Goal: Task Accomplishment & Management: Manage account settings

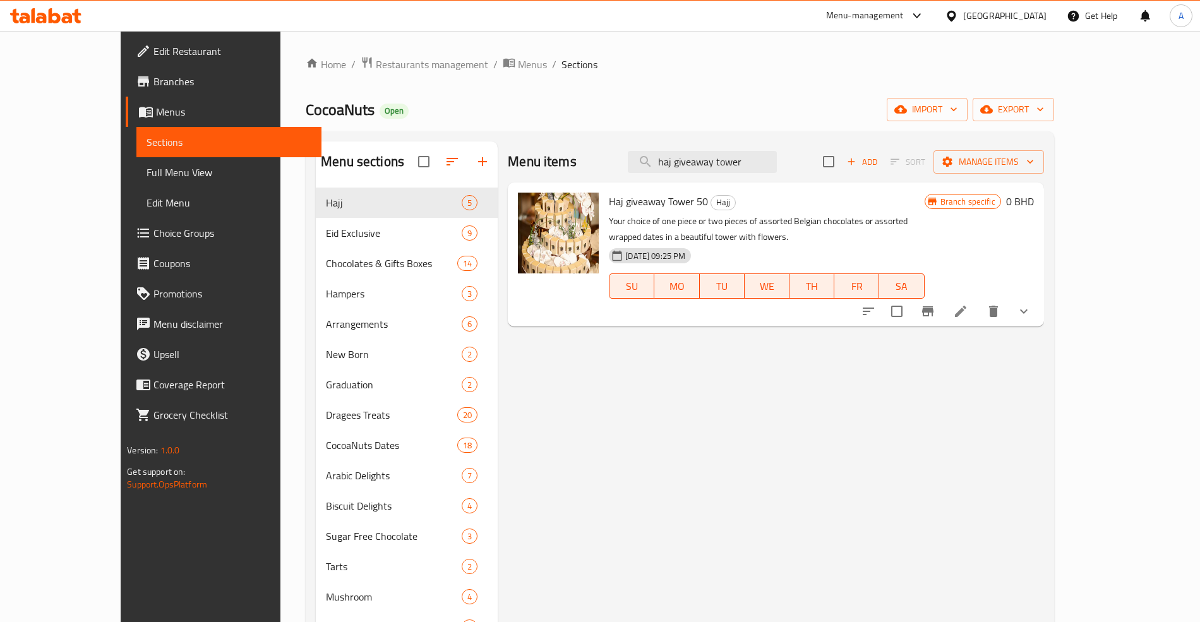
click at [361, 74] on div "Home / Restaurants management / Menus / Sections CocoaNuts Open import export M…" at bounding box center [680, 462] width 748 height 813
click at [376, 64] on span "Restaurants management" at bounding box center [432, 64] width 112 height 15
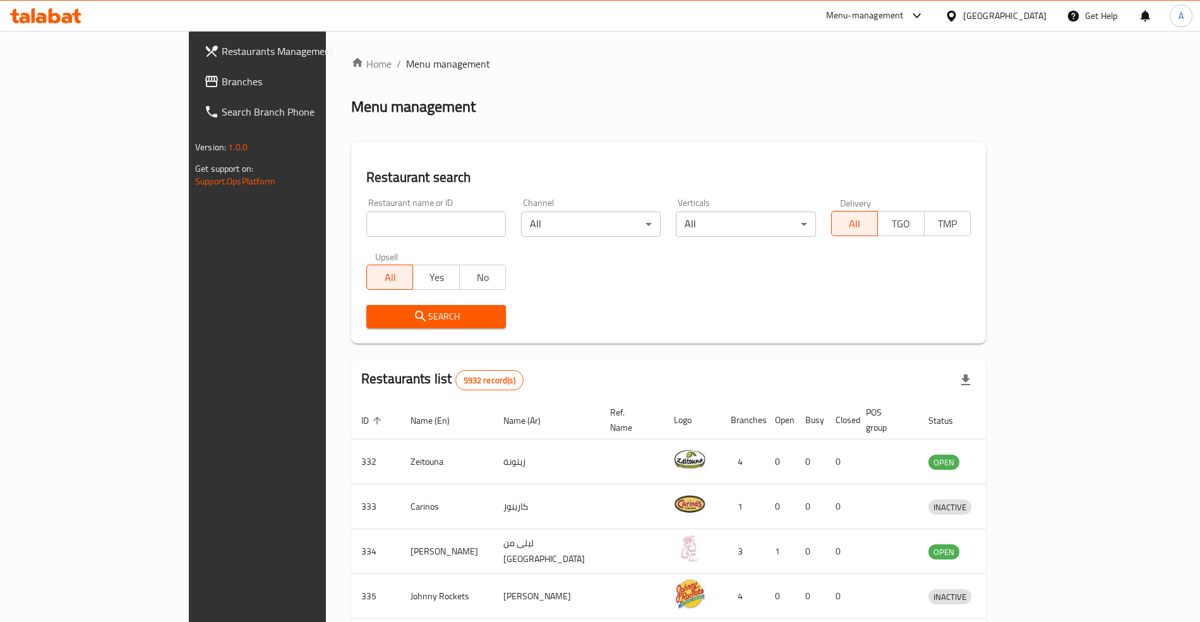
click at [222, 88] on span "Branches" at bounding box center [300, 81] width 157 height 15
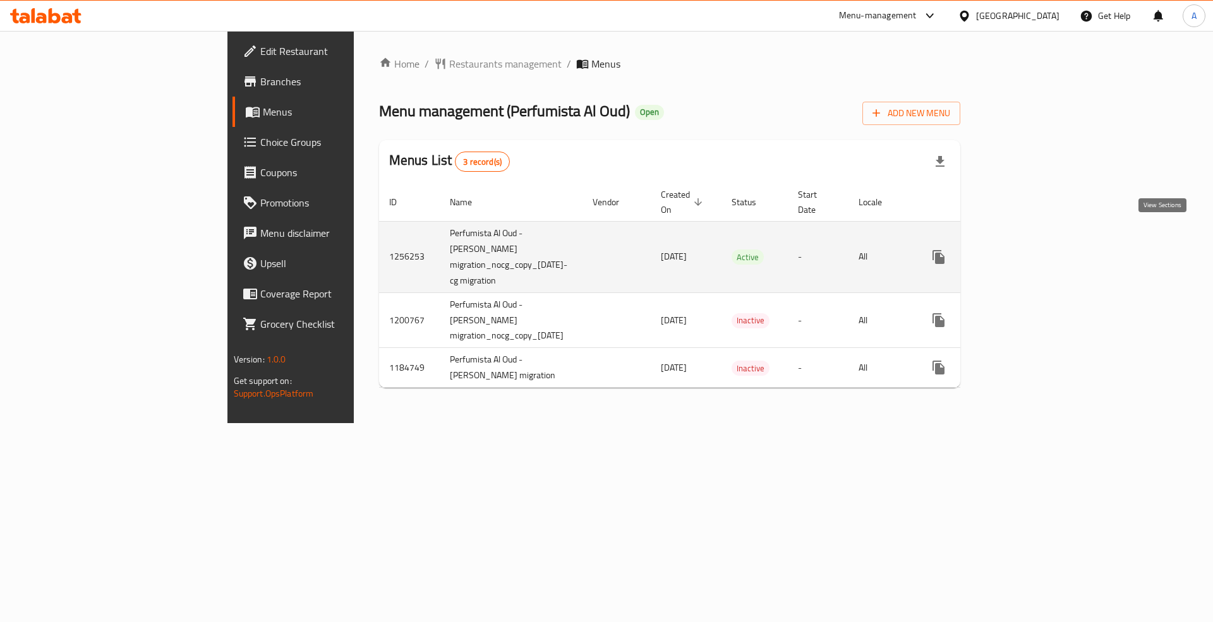
click at [1037, 249] on icon "enhanced table" at bounding box center [1029, 256] width 15 height 15
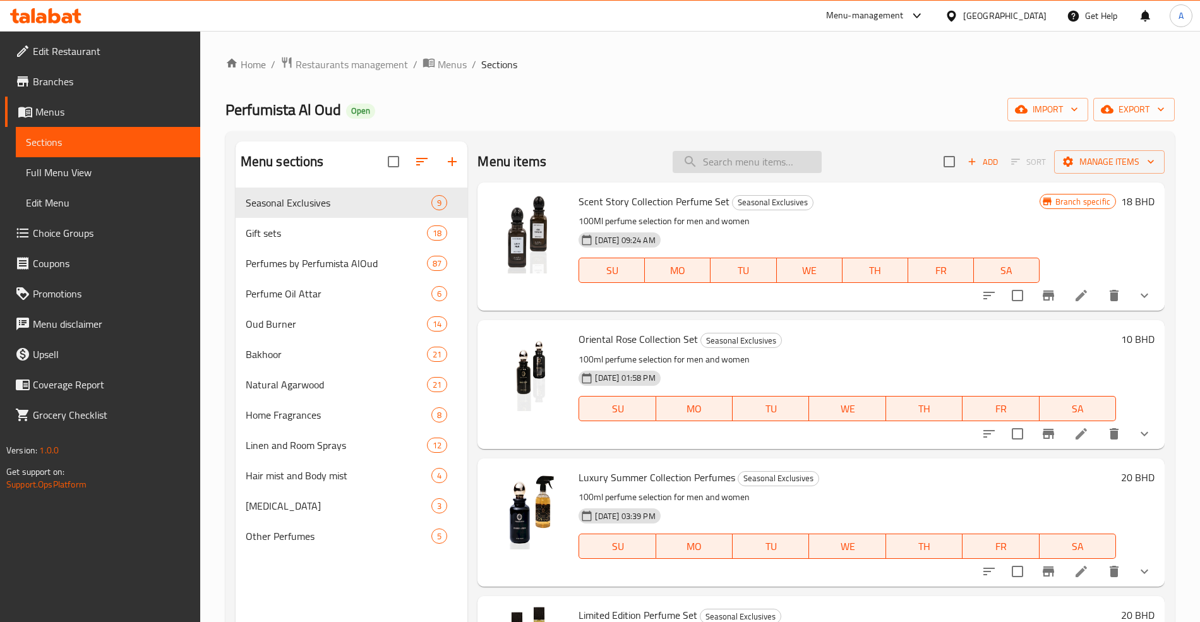
click at [726, 154] on input "search" at bounding box center [747, 162] width 149 height 22
paste input "Oud Forever Perfume Scent Story Collection"
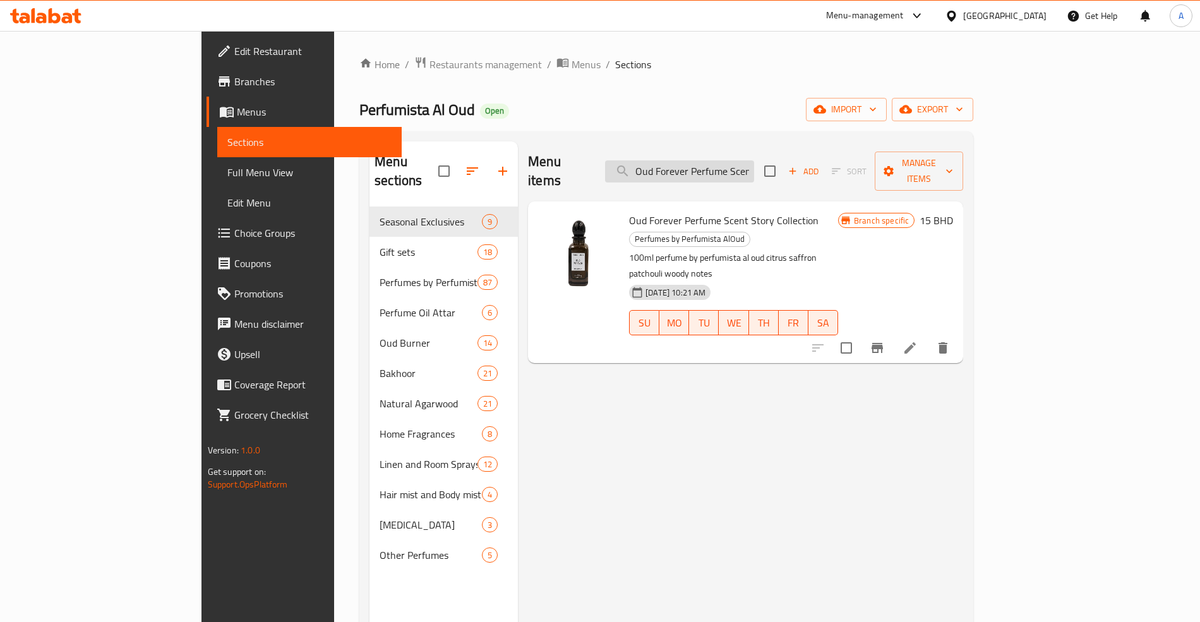
scroll to position [0, 72]
click at [698, 165] on input "Oud Forever Perfume Scent Story Collection" at bounding box center [679, 171] width 149 height 22
paste input "search"
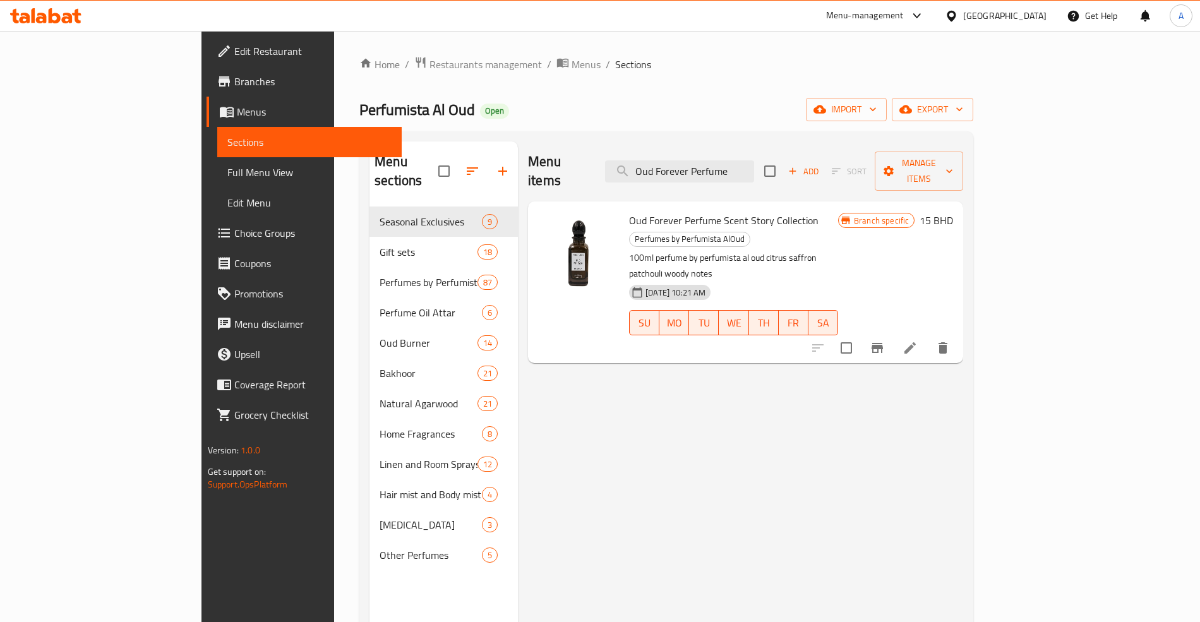
scroll to position [0, 0]
click at [750, 232] on span "Perfumes by Perfumista AlOud" at bounding box center [690, 239] width 120 height 15
copy span "Perfumes by Perfumista AlOud"
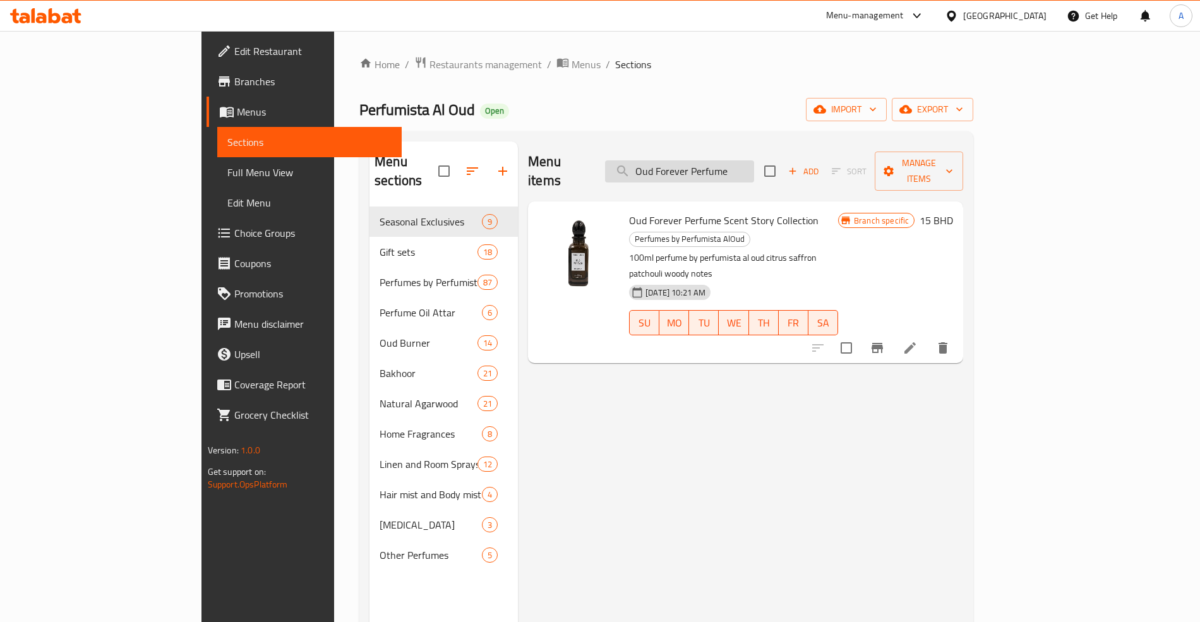
click at [754, 168] on input "Oud Forever Perfume" at bounding box center [679, 171] width 149 height 22
paste input "riental De Arabia Perfume Scent Story Collection"
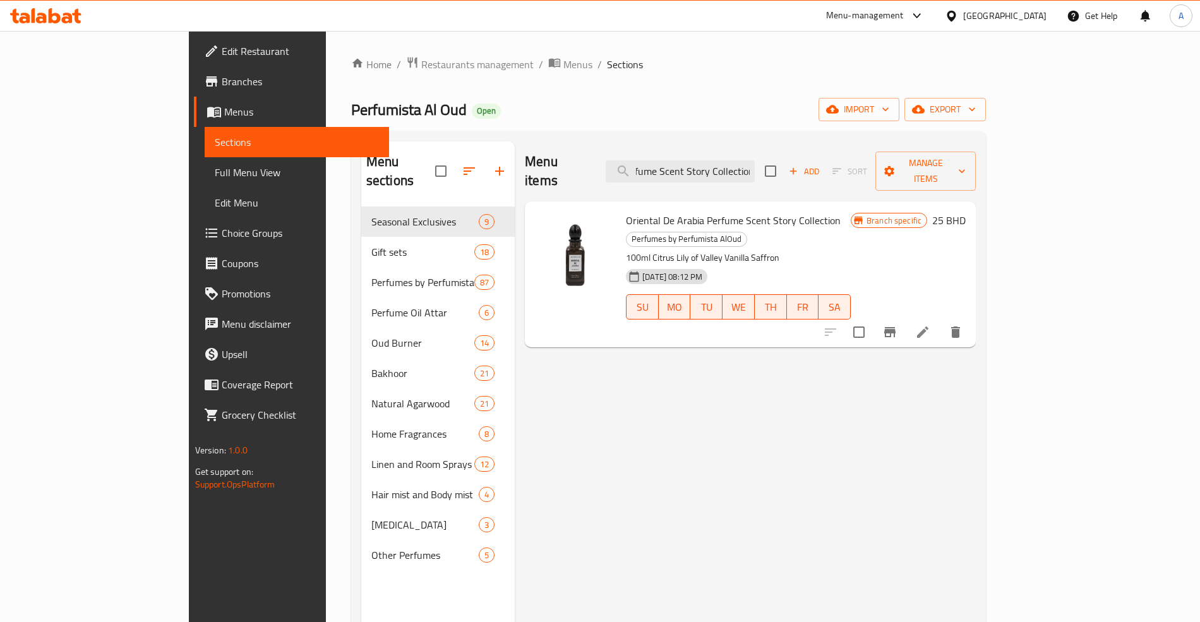
type input "Oriental De Arabia Perfume Scent Story Collection"
click at [755, 171] on input "Oriental De Arabia Perfume Scent Story Collection" at bounding box center [680, 171] width 149 height 22
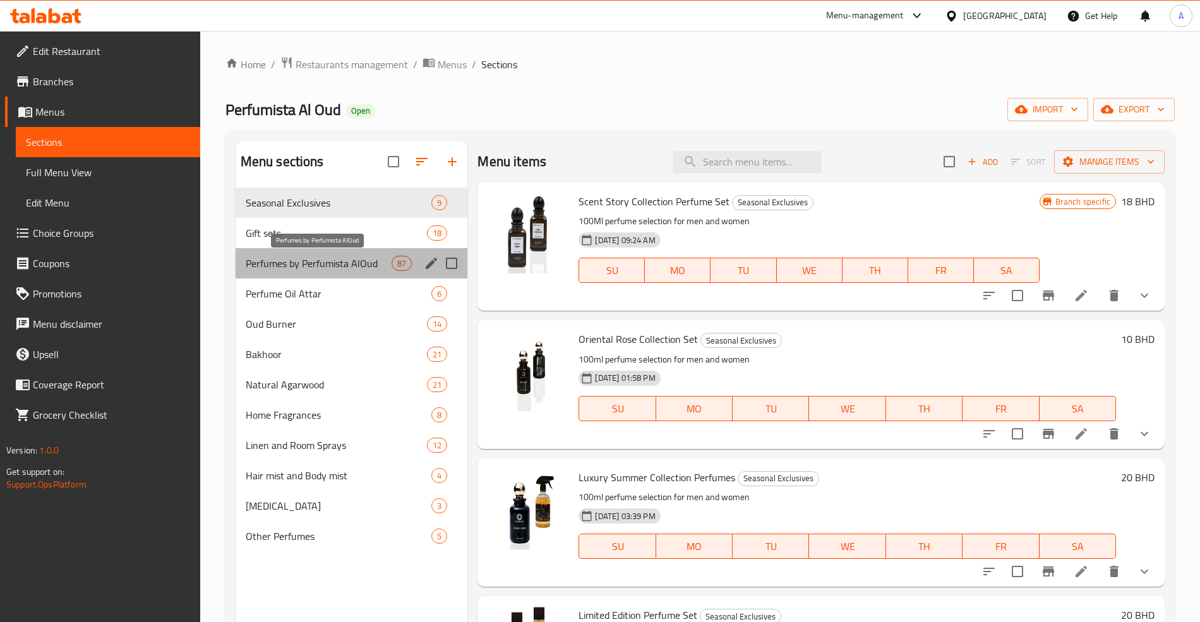
click at [349, 266] on span "Perfumes by Perfumista AlOud" at bounding box center [319, 263] width 147 height 15
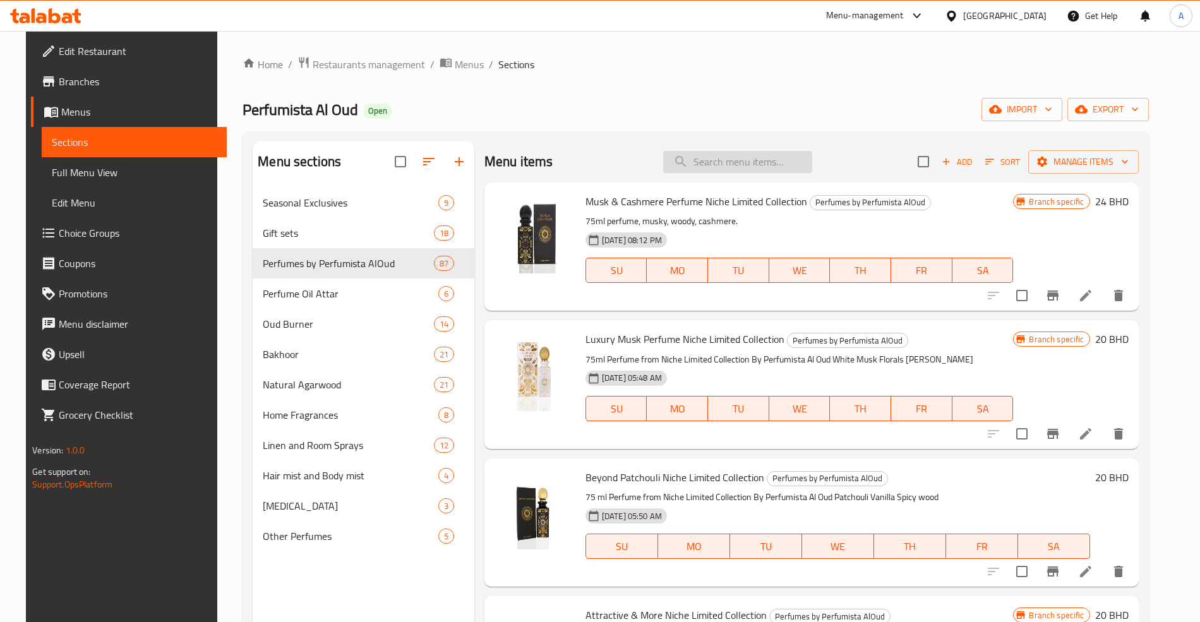
drag, startPoint x: 731, startPoint y: 145, endPoint x: 762, endPoint y: 164, distance: 36.6
click at [734, 147] on div "Menu items Add Sort Manage items" at bounding box center [811, 161] width 654 height 41
click at [765, 165] on input "search" at bounding box center [737, 162] width 149 height 22
paste input "Oud Forever Perfume Scent Story Collection"
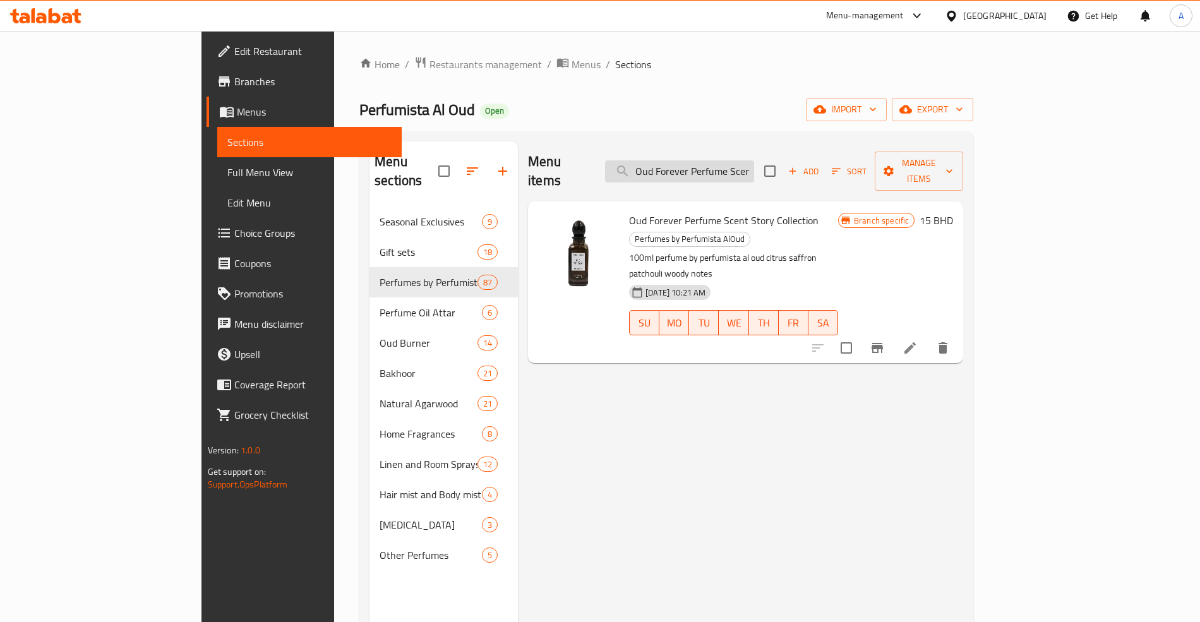
click at [719, 160] on input "Oud Forever Perfume Scent Story Collection" at bounding box center [679, 171] width 149 height 22
paste input "riental De Arabia"
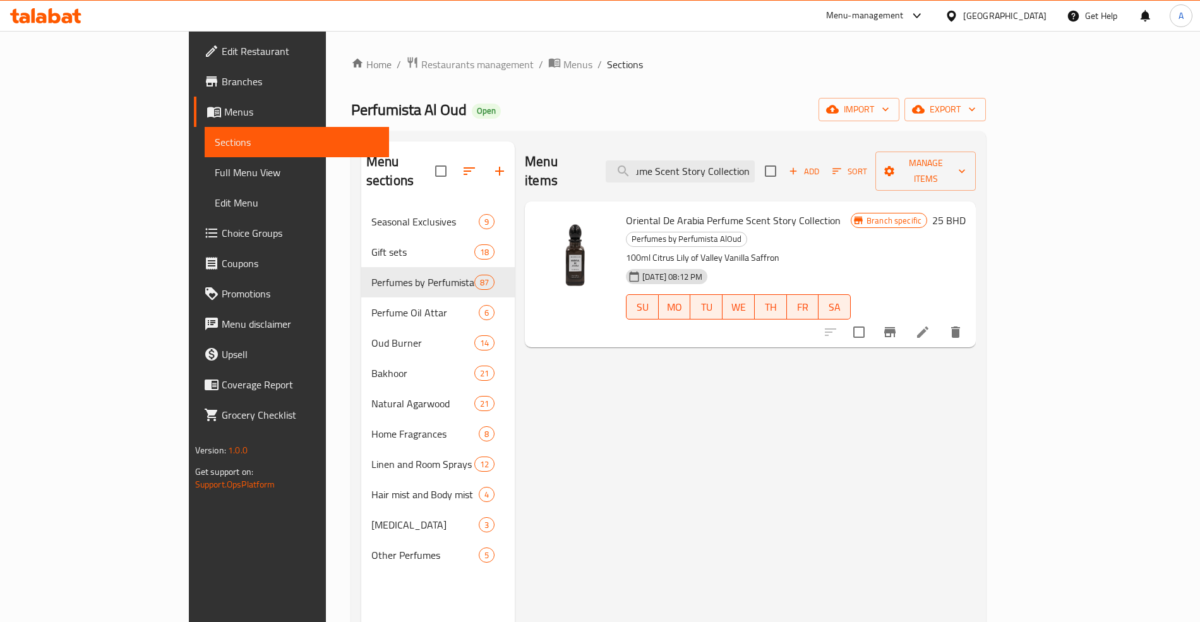
scroll to position [0, 72]
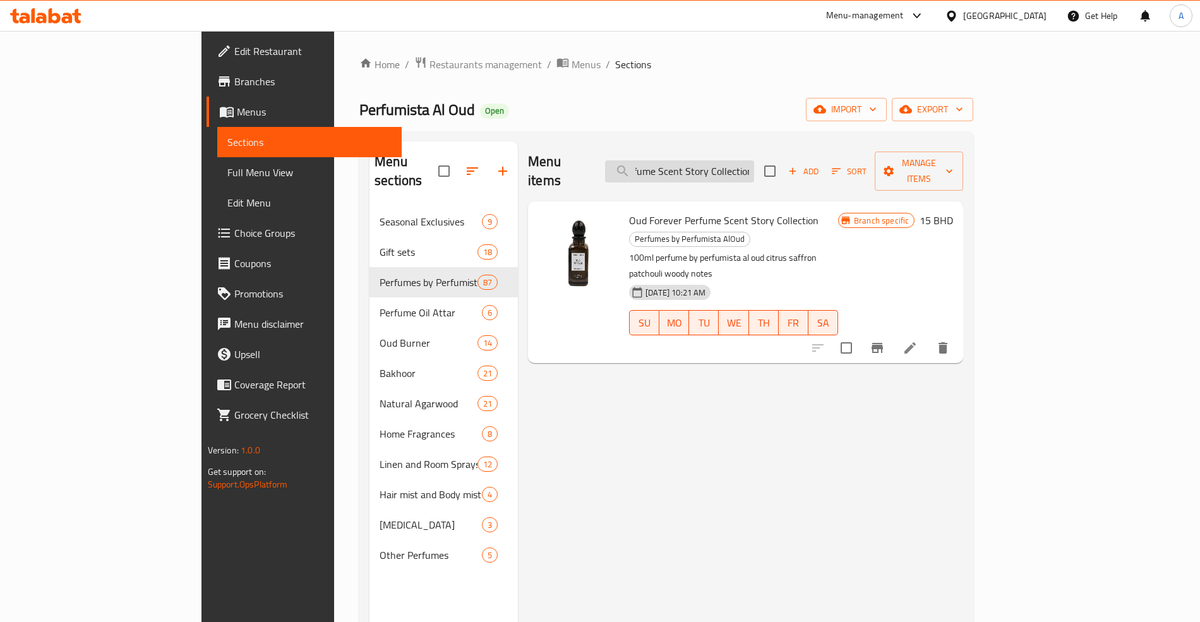
click at [754, 168] on input "Oud Forever Perfume Scent Story Collection" at bounding box center [679, 171] width 149 height 22
paste input "riental De Arabia"
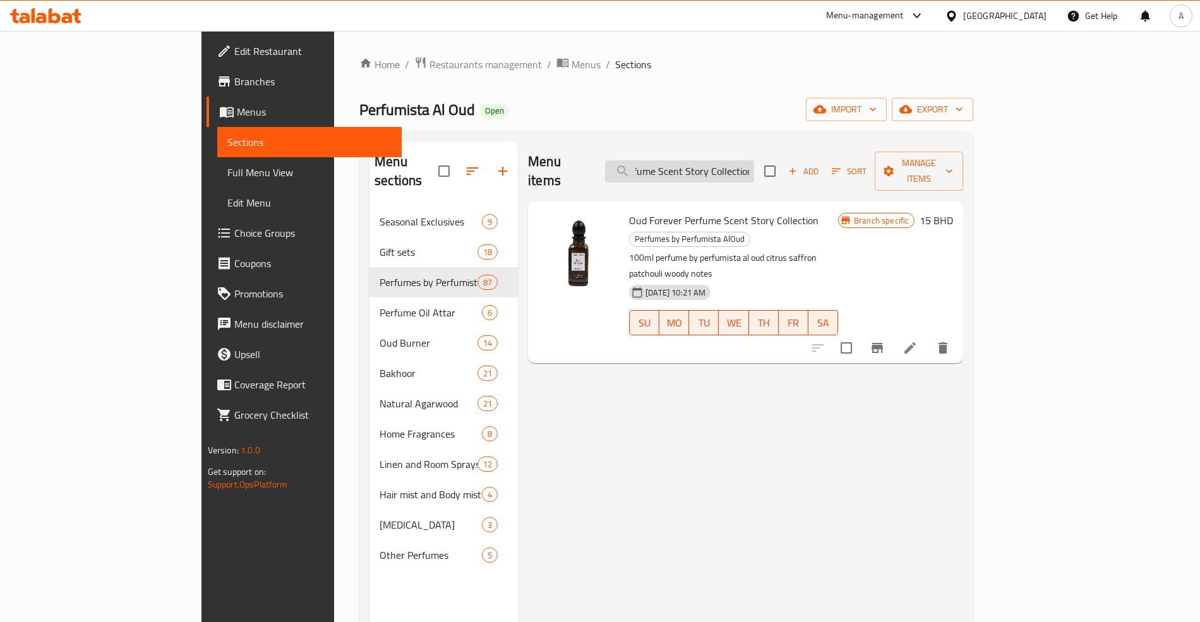
paste input "riental De Arabia"
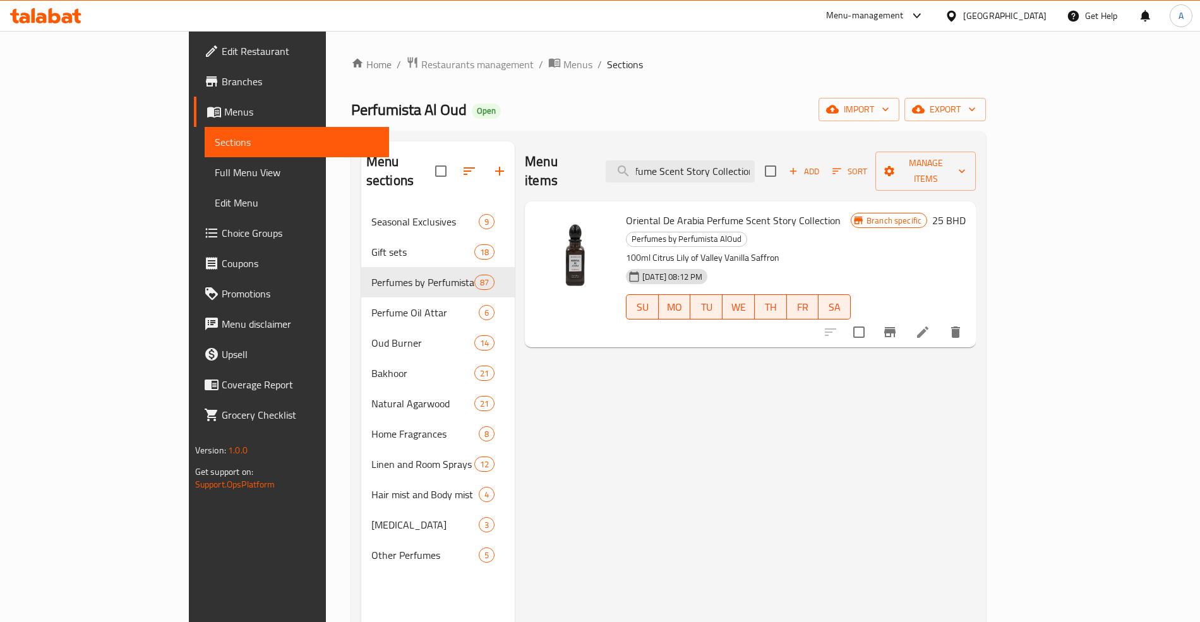
scroll to position [0, 0]
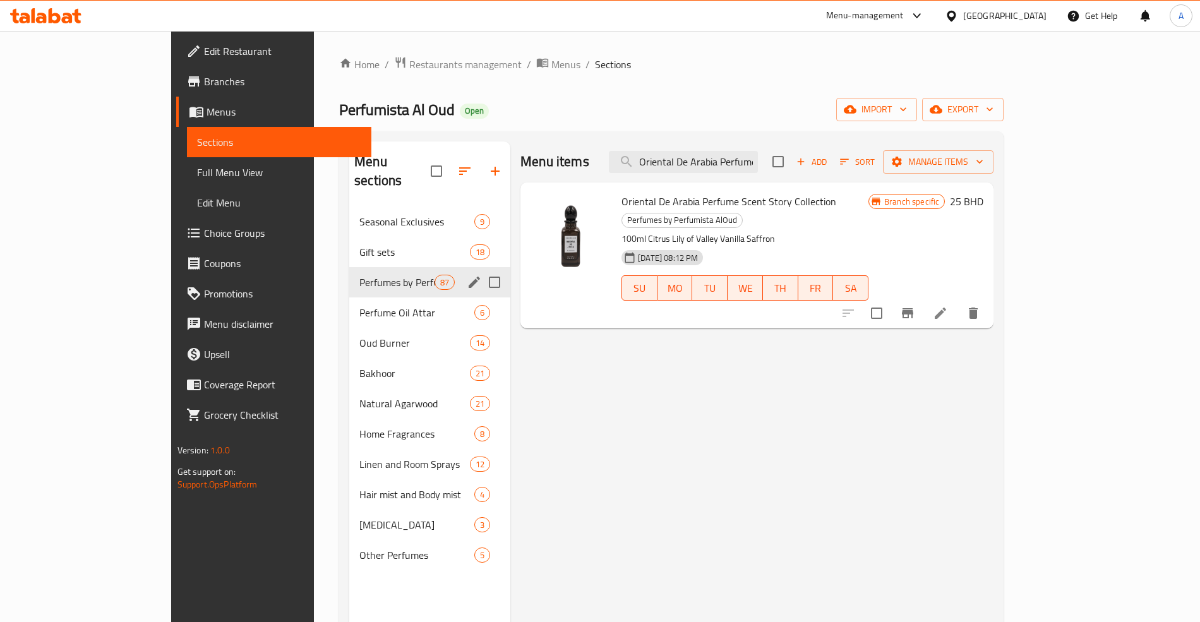
click at [467, 275] on icon "edit" at bounding box center [474, 282] width 15 height 15
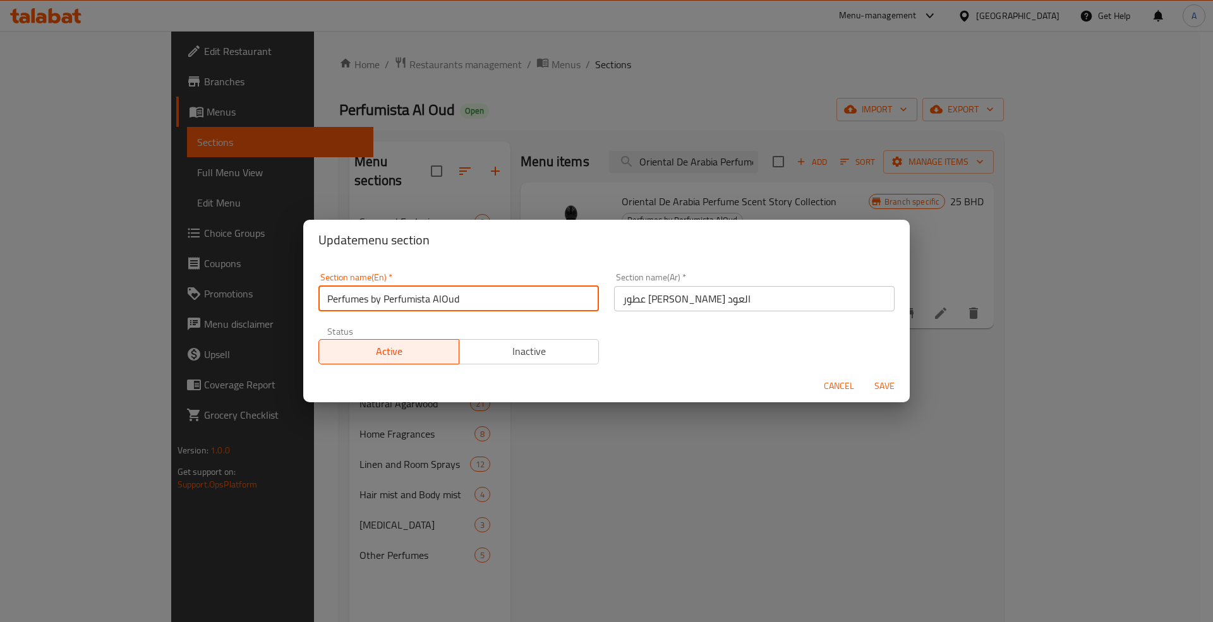
click at [452, 301] on input "Perfumes by Perfumista AlOud" at bounding box center [458, 298] width 280 height 25
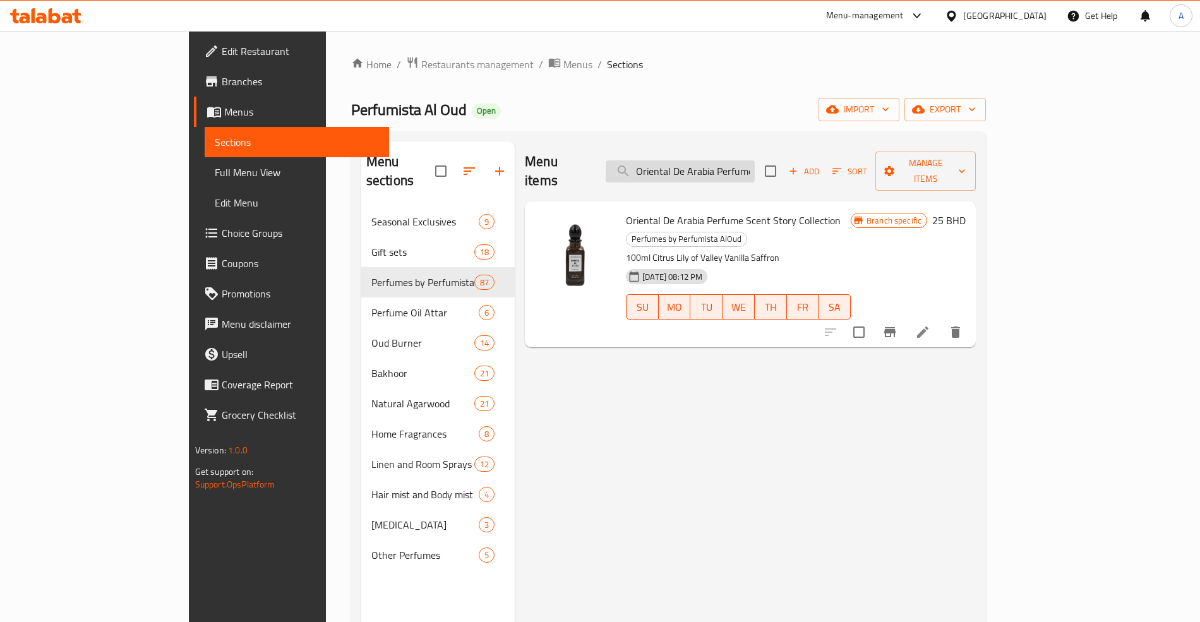
click at [712, 172] on input "Oriental De Arabia Perfume Scent Story Collection" at bounding box center [680, 171] width 149 height 22
paste input "ud Forever"
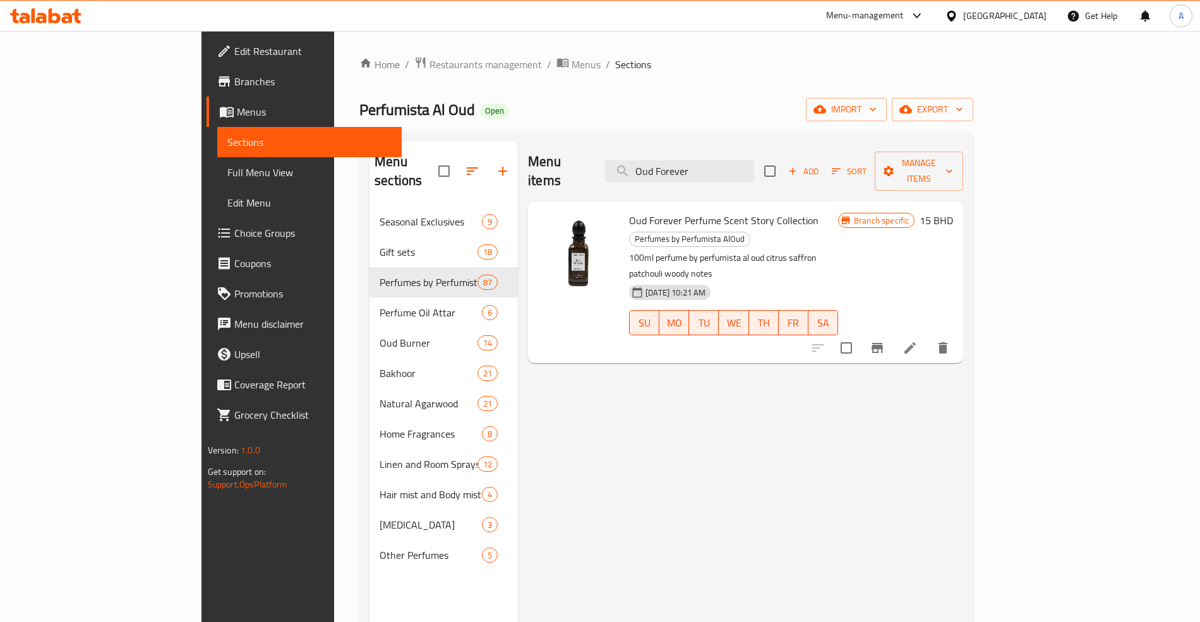
type input "Oud Forever"
click at [662, 211] on span "Oud Forever Perfume Scent Story Collection" at bounding box center [723, 220] width 189 height 19
copy h6 "Oud Forever Perfume Scent Story Collection"
